Goal: Check status: Check status

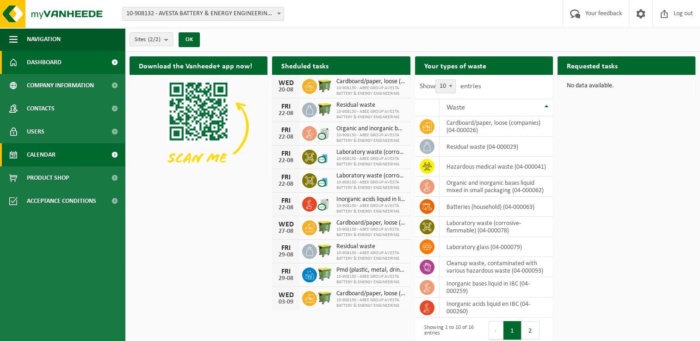
click at [41, 155] on span "Calendar" at bounding box center [41, 154] width 29 height 23
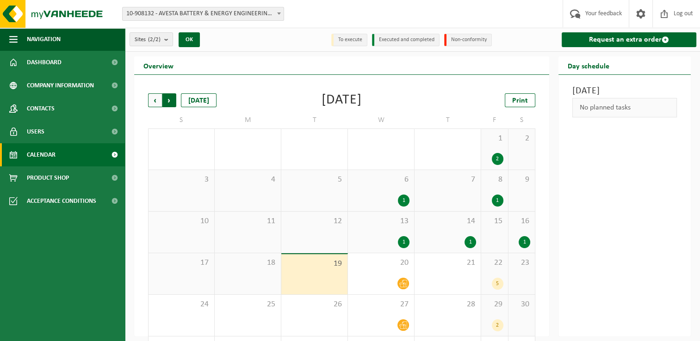
click at [149, 101] on span "Previous" at bounding box center [155, 100] width 14 height 14
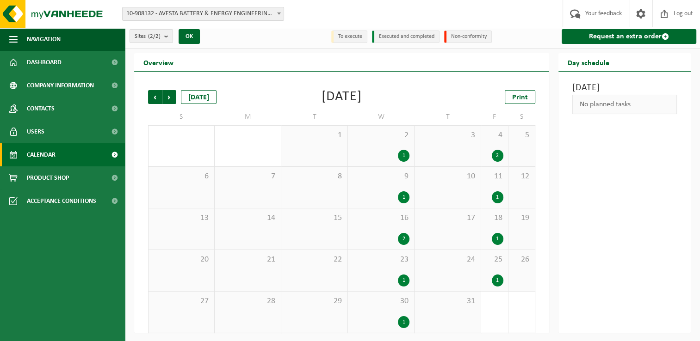
scroll to position [4, 0]
click at [170, 97] on span "Next" at bounding box center [169, 97] width 14 height 14
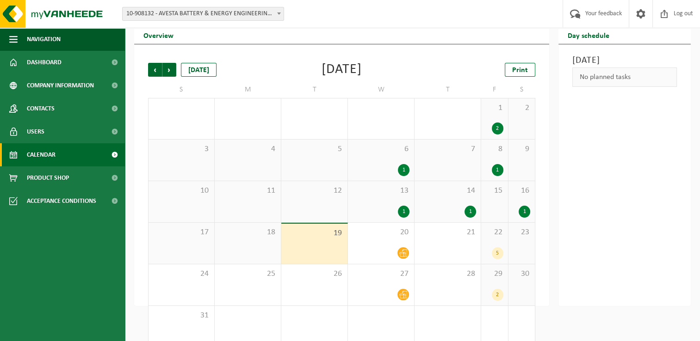
scroll to position [45, 0]
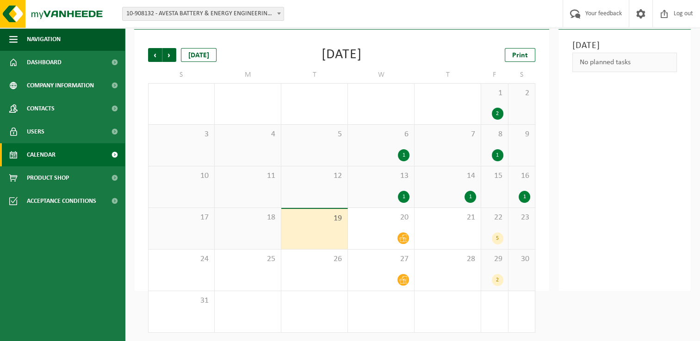
click at [523, 193] on div "1" at bounding box center [524, 197] width 12 height 12
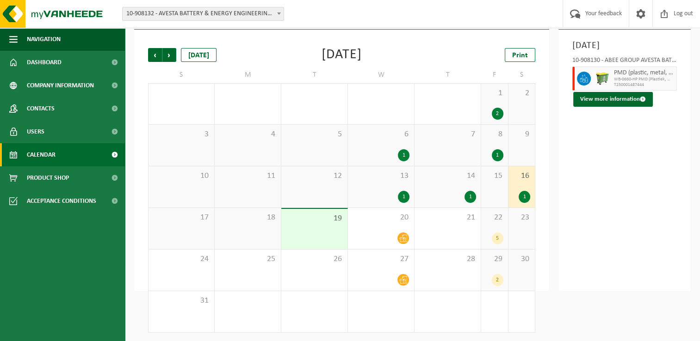
click at [461, 197] on div "1" at bounding box center [447, 197] width 57 height 12
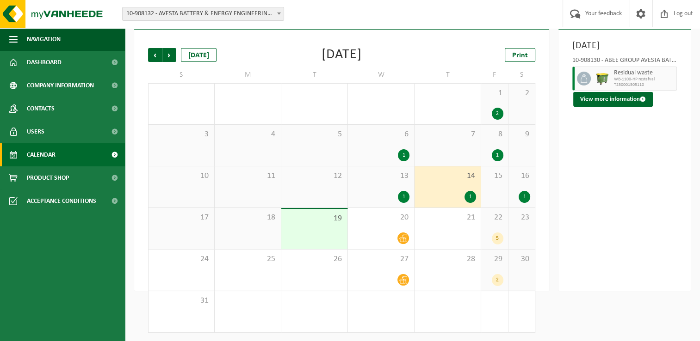
click at [411, 196] on div "13 1" at bounding box center [381, 186] width 66 height 41
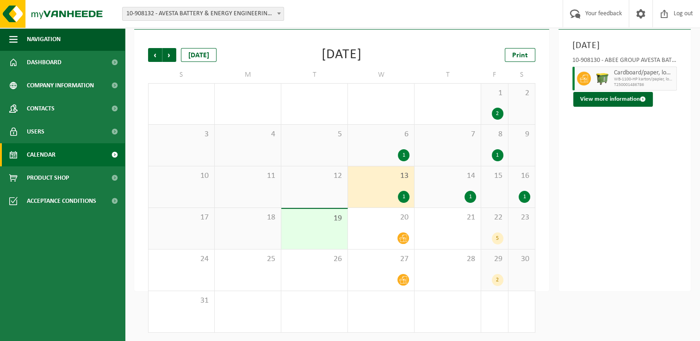
click at [203, 235] on div "17" at bounding box center [181, 228] width 66 height 41
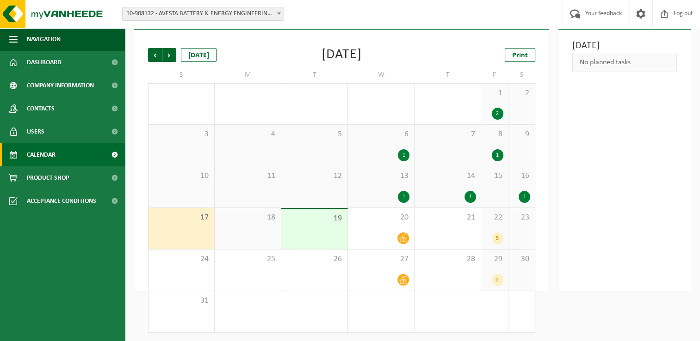
click at [259, 226] on div "18" at bounding box center [248, 228] width 66 height 41
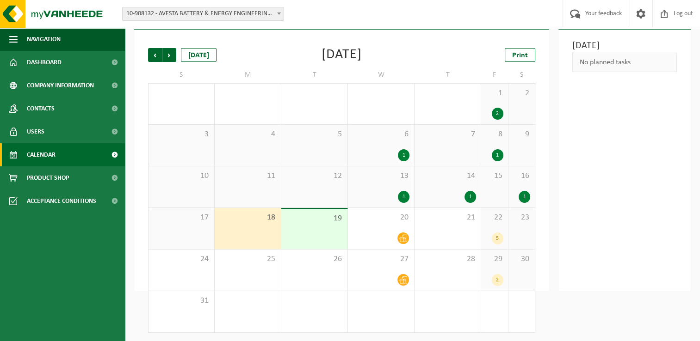
click at [497, 233] on div "5" at bounding box center [497, 239] width 12 height 12
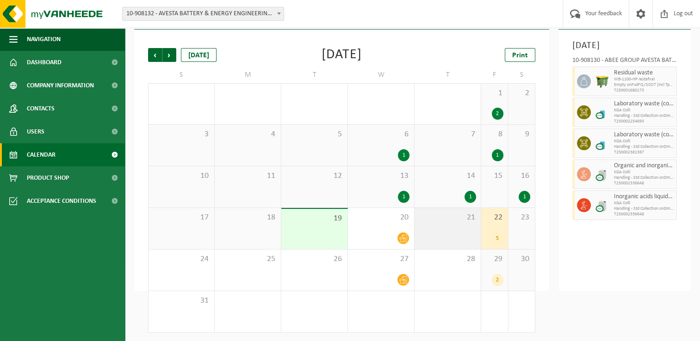
click at [449, 239] on div "21" at bounding box center [447, 228] width 66 height 41
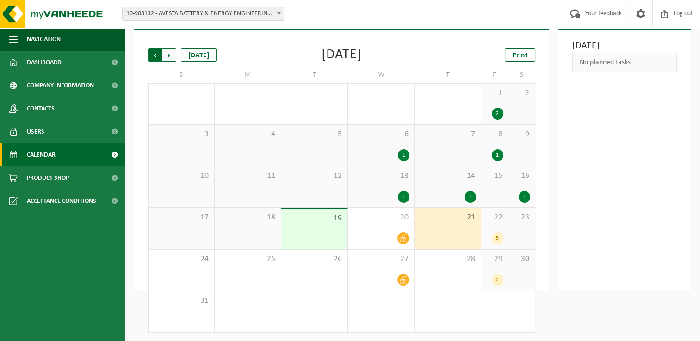
click at [167, 53] on span "Next" at bounding box center [169, 55] width 14 height 14
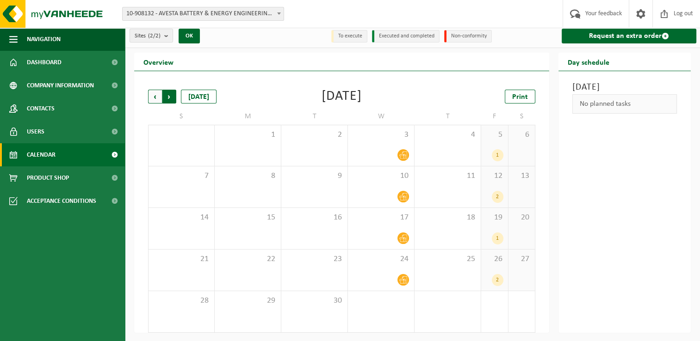
click at [153, 96] on span "Previous" at bounding box center [155, 97] width 14 height 14
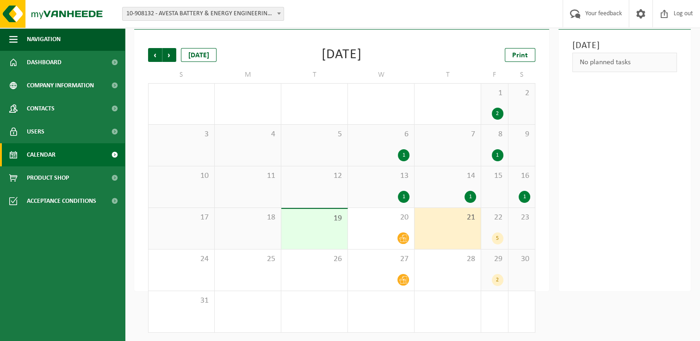
click at [501, 239] on div "5" at bounding box center [497, 239] width 12 height 12
